Goal: Task Accomplishment & Management: Manage account settings

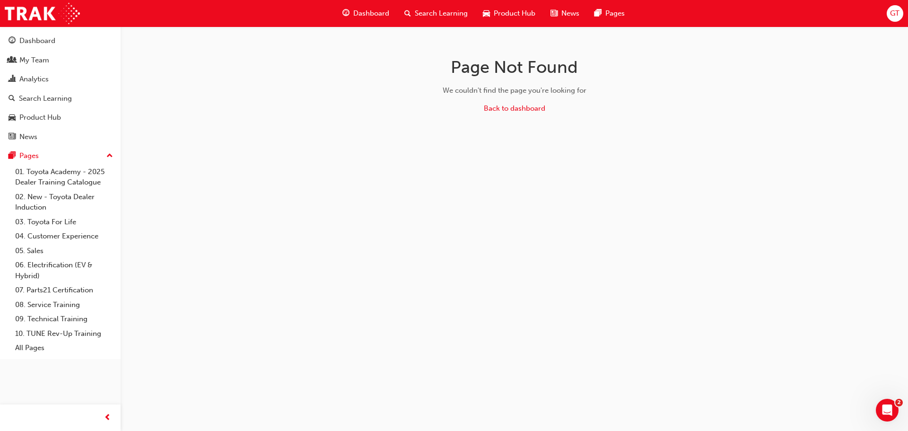
click at [900, 10] on div "GT" at bounding box center [895, 13] width 17 height 17
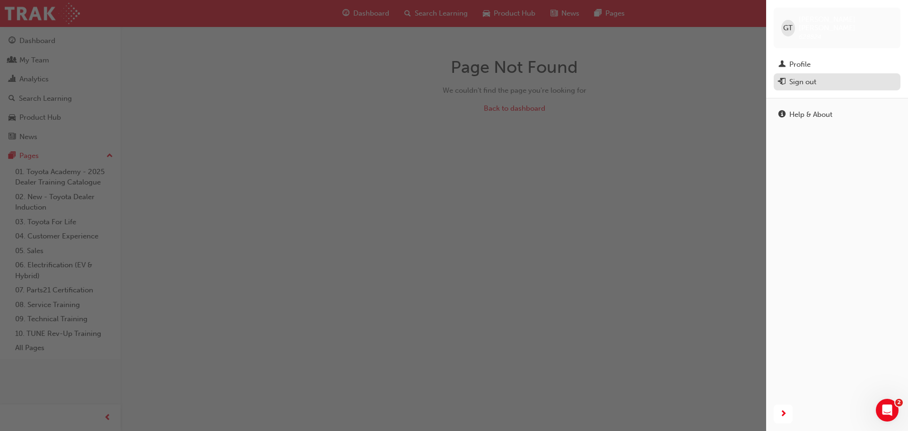
click at [822, 76] on div "Sign out" at bounding box center [836, 82] width 117 height 12
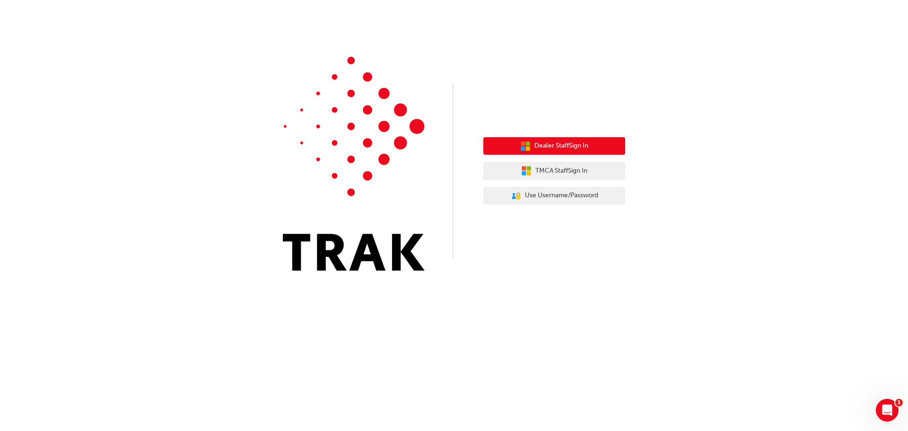
click at [539, 146] on span "Dealer Staff Sign In" at bounding box center [561, 145] width 54 height 11
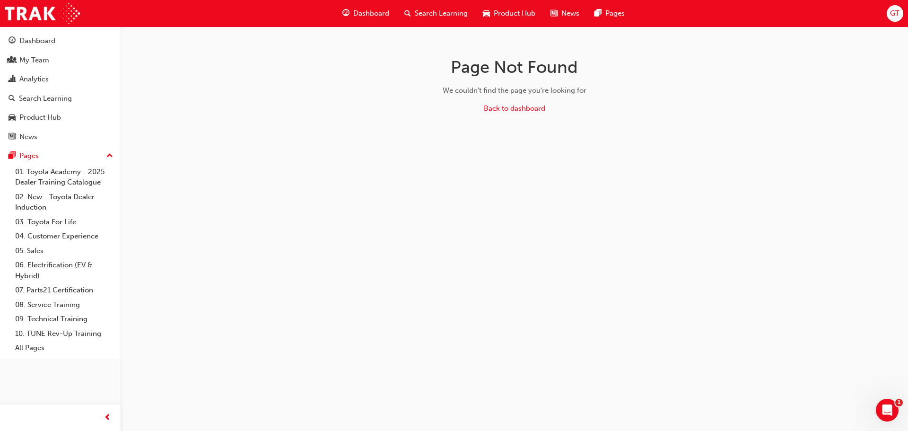
click at [891, 12] on span "GT" at bounding box center [894, 13] width 9 height 11
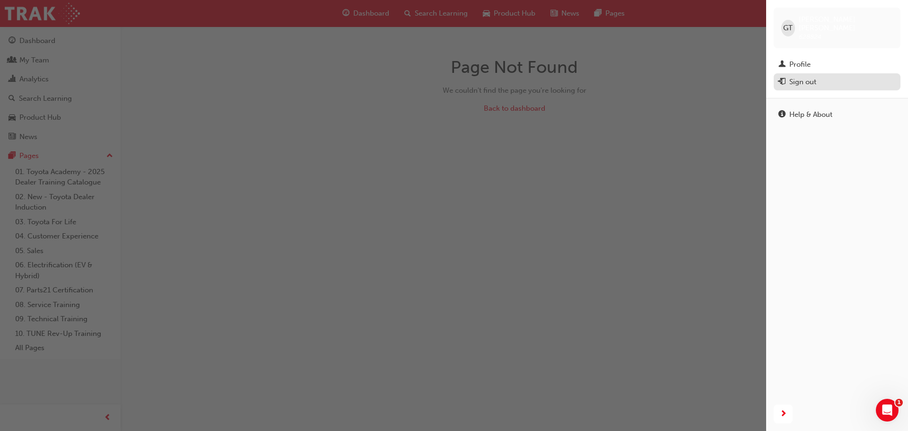
click at [808, 77] on div "Sign out" at bounding box center [802, 82] width 27 height 11
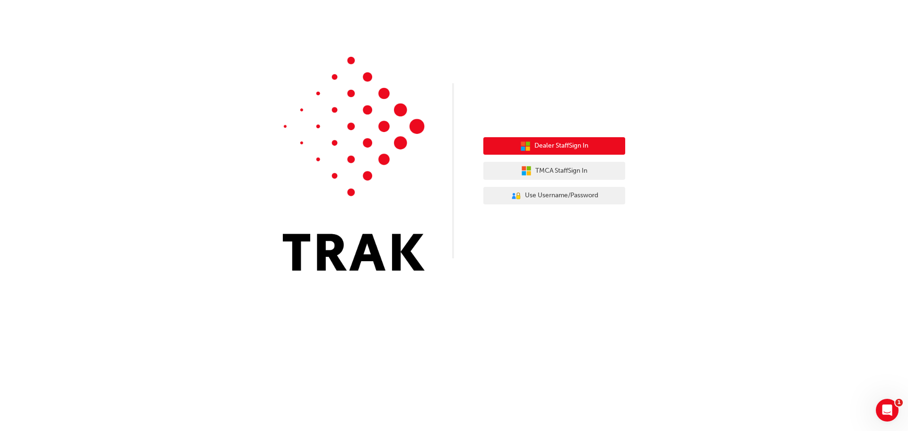
click at [542, 137] on button "Dealer Staff Sign In" at bounding box center [554, 146] width 142 height 18
